Goal: Find specific page/section: Find specific page/section

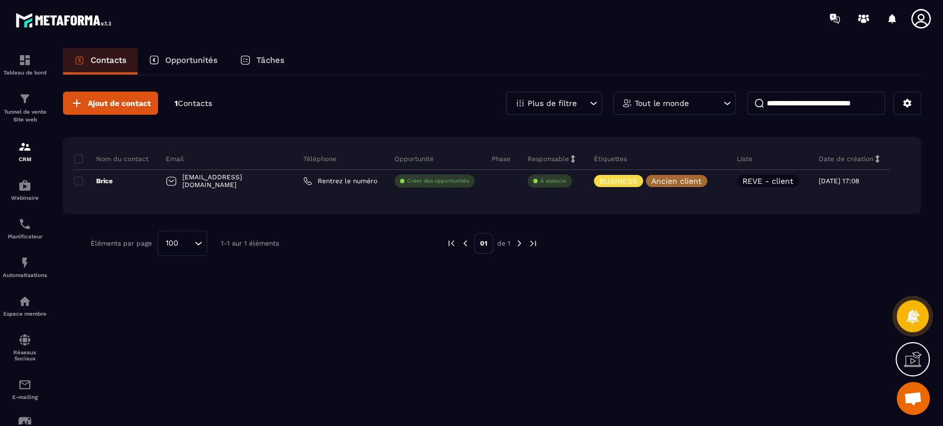
scroll to position [464, 0]
click at [714, 180] on icon at bounding box center [716, 181] width 4 height 4
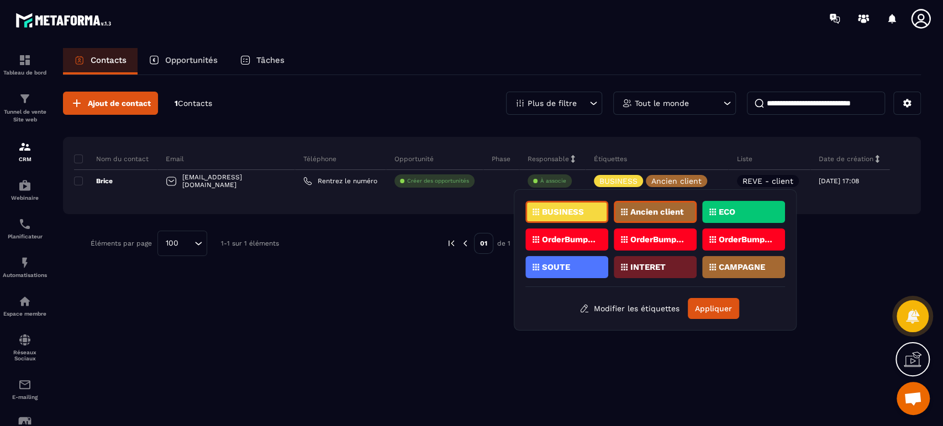
click at [699, 156] on div "Étiquettes" at bounding box center [656, 159] width 143 height 22
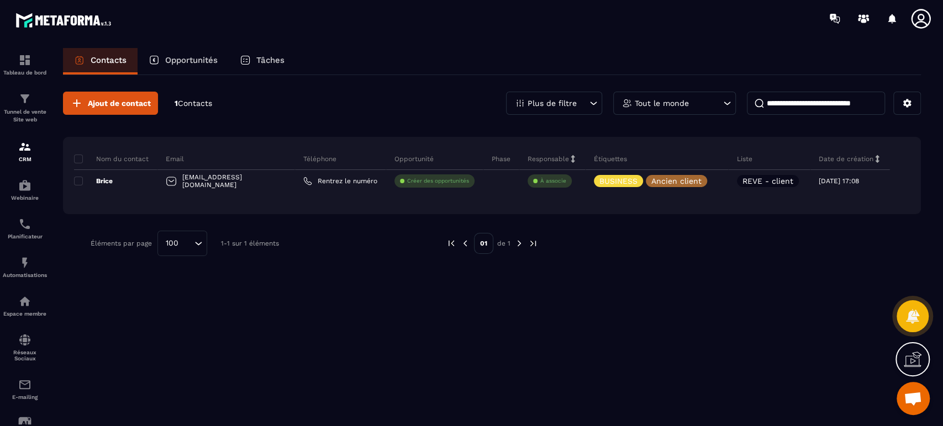
click at [712, 177] on icon at bounding box center [715, 180] width 7 height 7
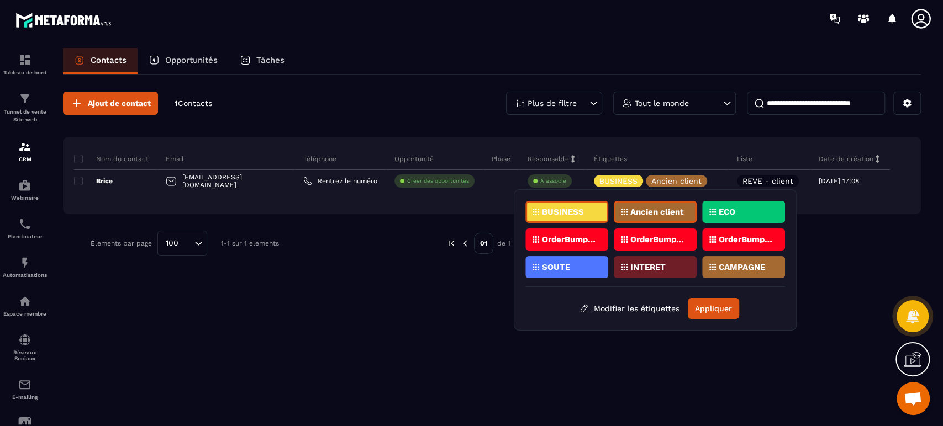
click at [710, 360] on div "Ajout de contact 1 Contacts Plus de filtre Tout le monde Nom du contact Email T…" at bounding box center [492, 250] width 858 height 350
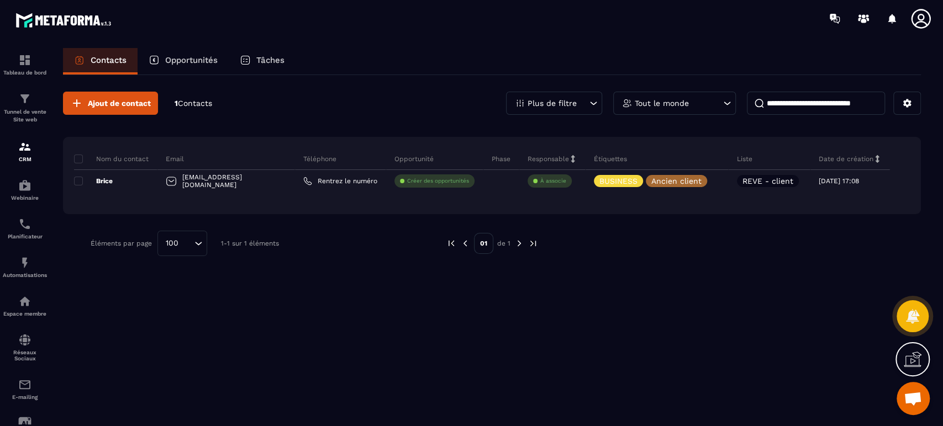
click at [410, 113] on div "Ajout de contact 1 Contacts Plus de filtre Tout le monde" at bounding box center [492, 103] width 858 height 23
click at [0, 0] on img at bounding box center [0, 0] width 0 height 0
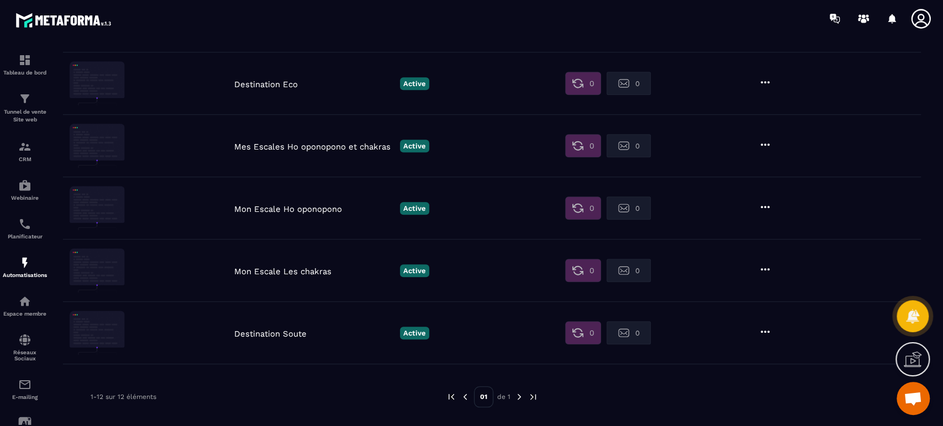
scroll to position [531, 0]
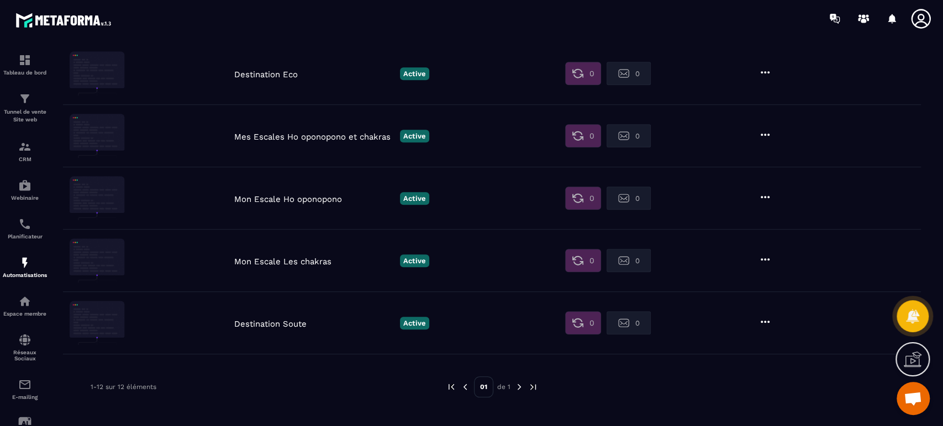
click at [14, 110] on p "Tunnel de vente Site web" at bounding box center [25, 115] width 44 height 15
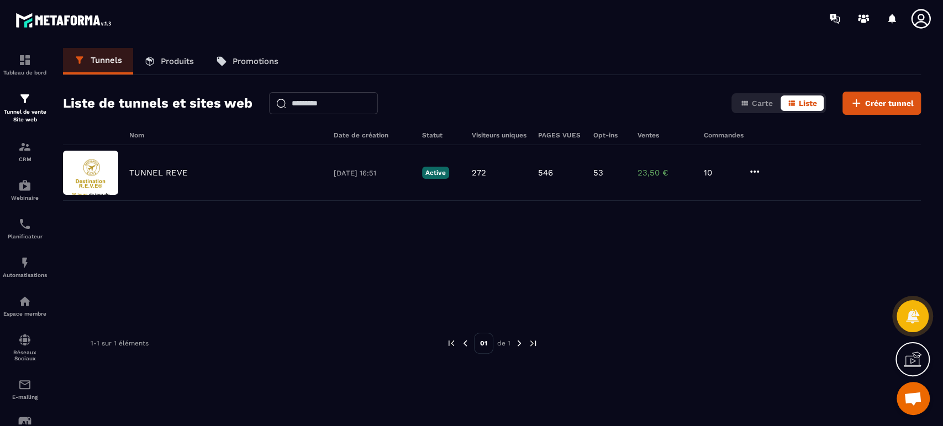
click at [170, 174] on p "TUNNEL REVE" at bounding box center [158, 173] width 59 height 10
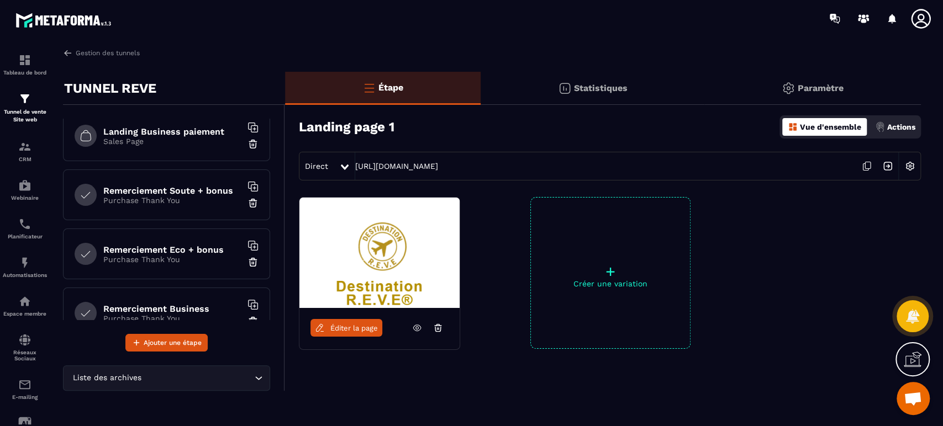
scroll to position [245, 0]
click at [190, 134] on h6 "Landing Business paiement" at bounding box center [172, 131] width 138 height 10
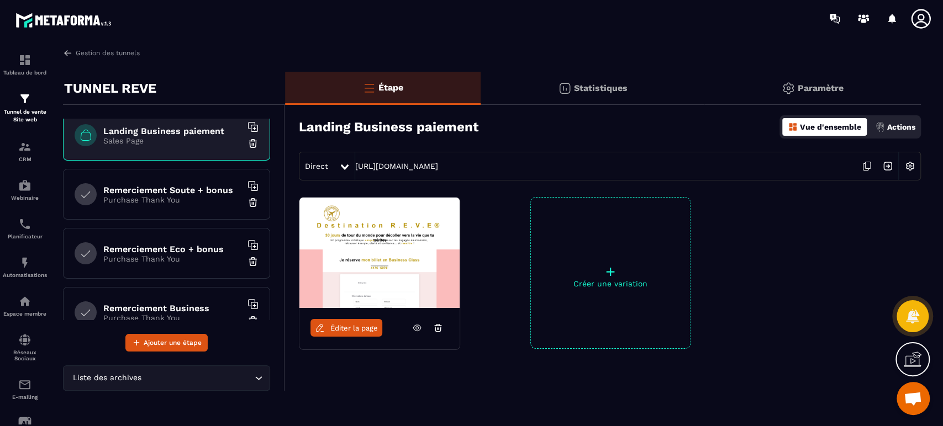
click at [356, 328] on span "Éditer la page" at bounding box center [353, 328] width 47 height 8
